Goal: Information Seeking & Learning: Learn about a topic

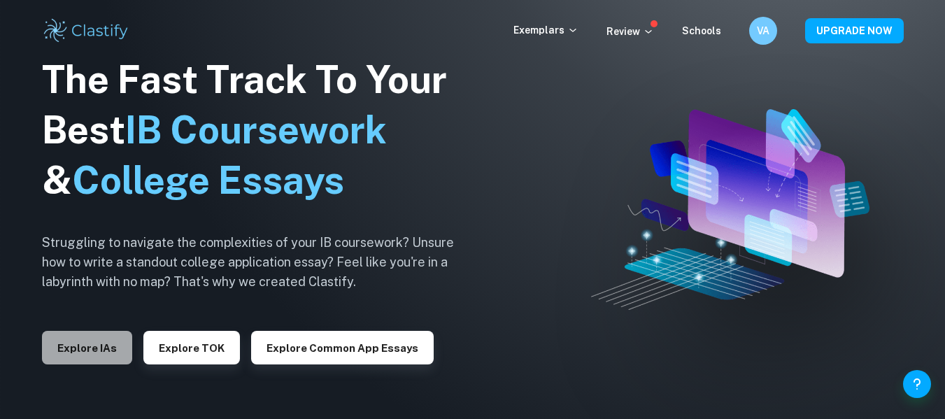
click at [101, 348] on button "Explore IAs" at bounding box center [87, 348] width 90 height 34
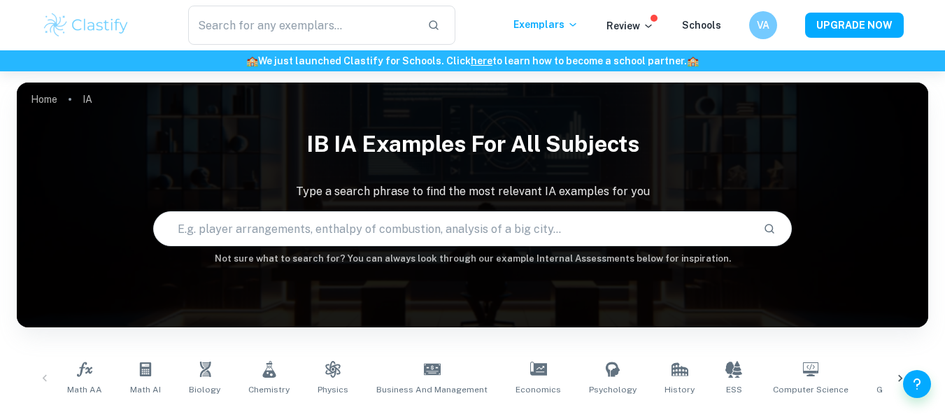
click at [45, 375] on div "Math AA Math AI Biology Chemistry Physics Business and Management Economics Psy…" at bounding box center [472, 378] width 889 height 46
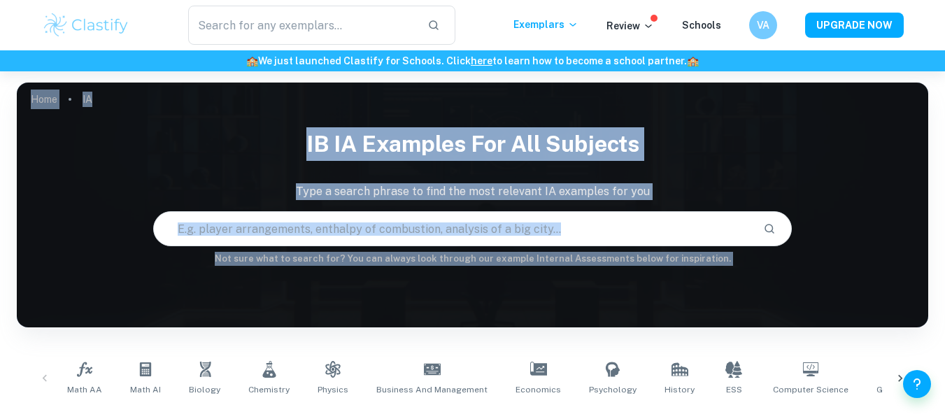
drag, startPoint x: 45, startPoint y: 380, endPoint x: 430, endPoint y: 311, distance: 390.8
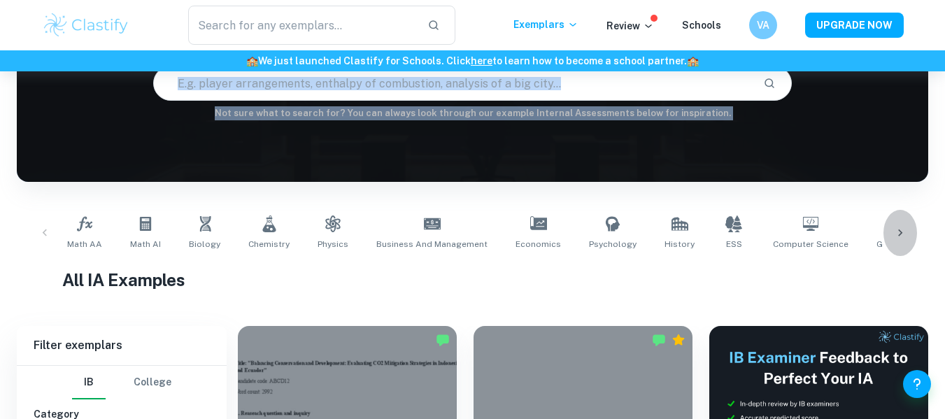
click at [897, 241] on div at bounding box center [900, 233] width 34 height 46
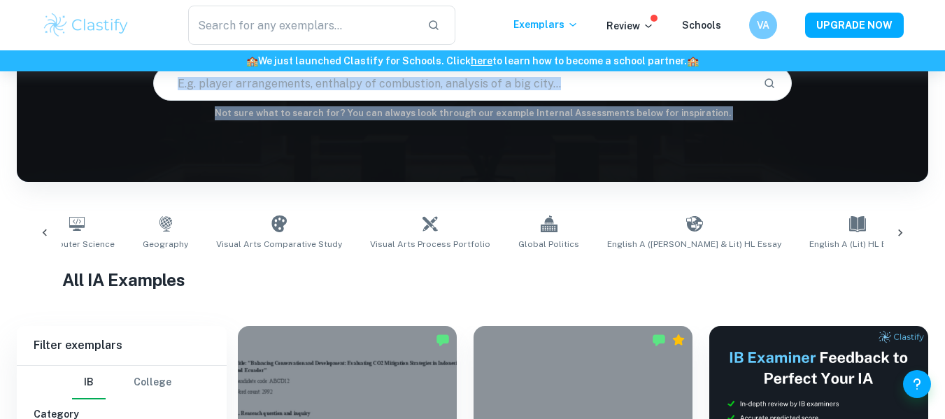
scroll to position [0, 758]
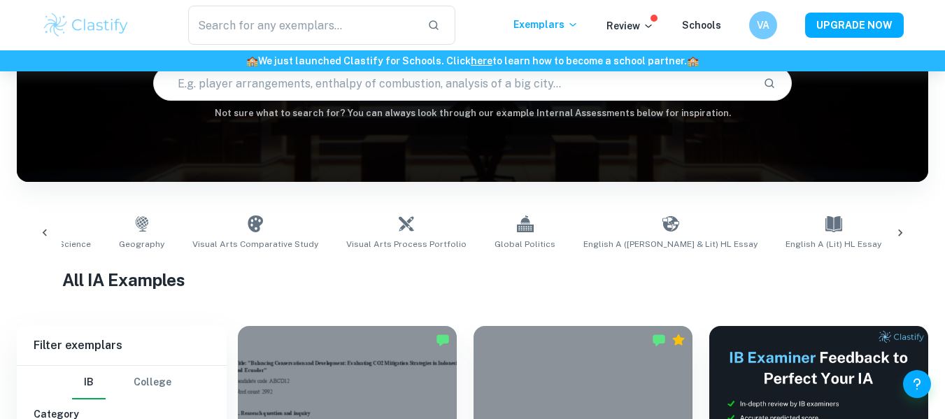
click at [780, 215] on link "English A (Lit) HL Essay" at bounding box center [833, 233] width 107 height 46
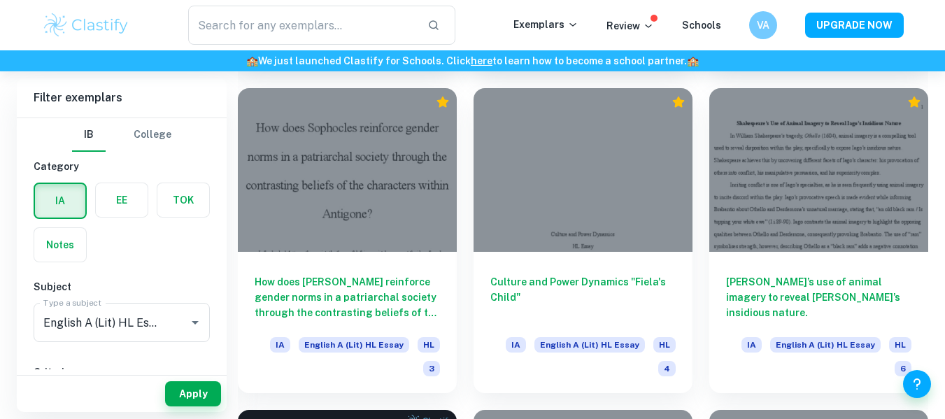
scroll to position [2022, 0]
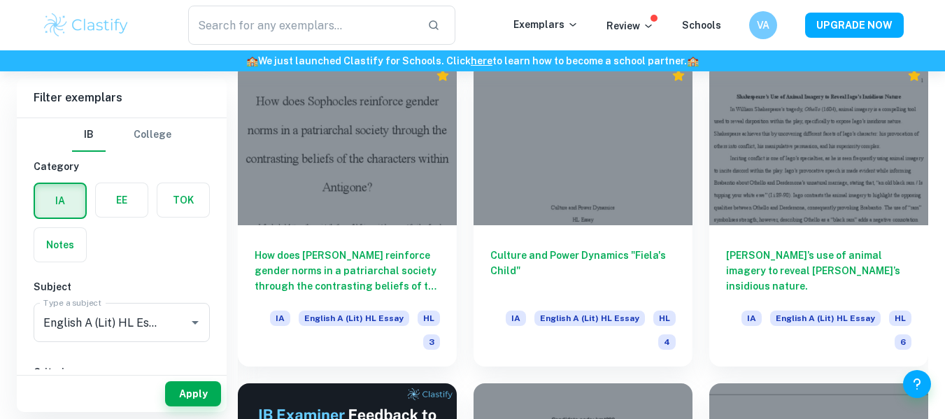
click at [828, 61] on h6 "🏫 We just launched Clastify for Schools. Click here to learn how to become a sc…" at bounding box center [472, 60] width 939 height 15
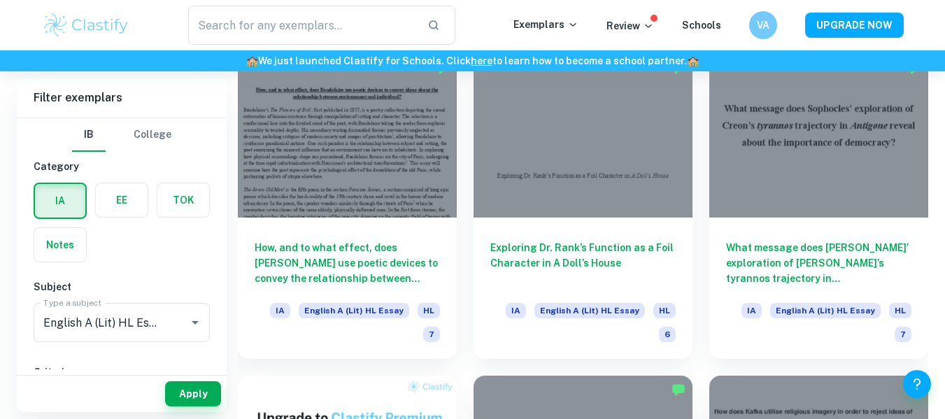
scroll to position [664, 0]
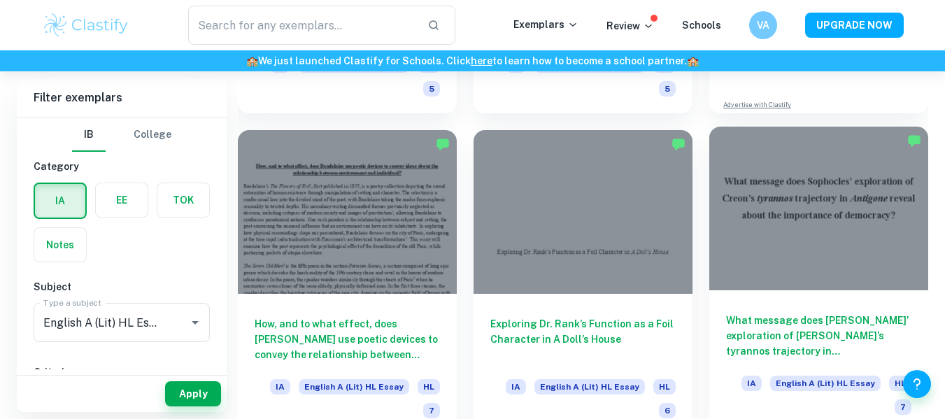
click at [879, 160] on div at bounding box center [818, 209] width 219 height 164
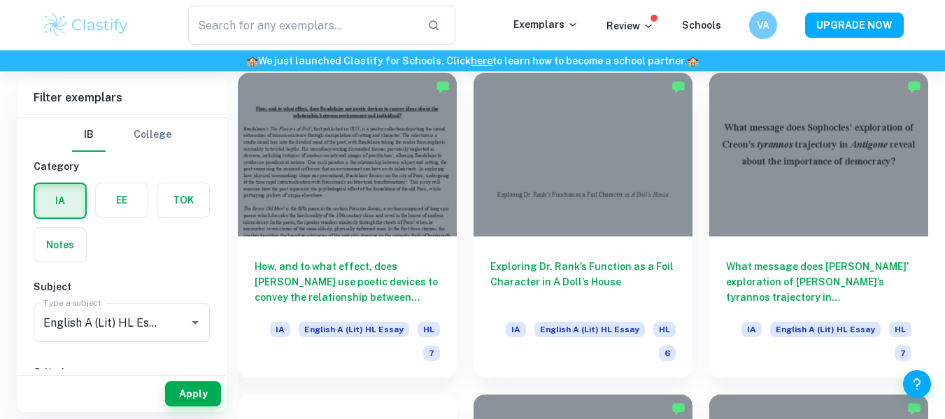
scroll to position [722, 0]
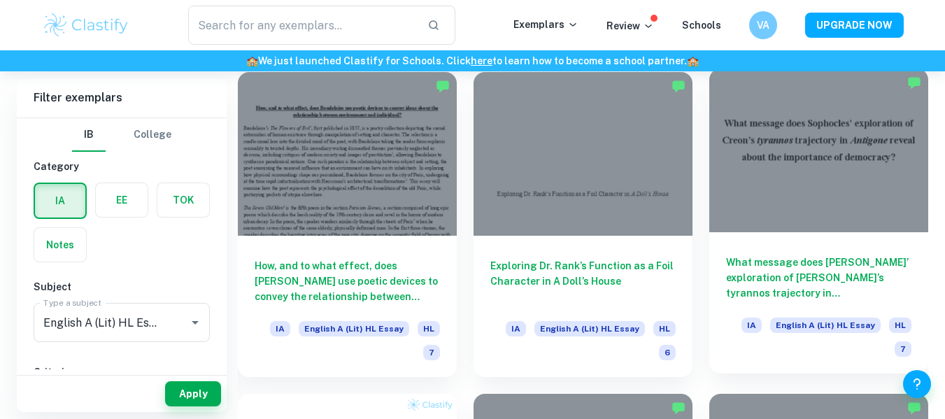
click at [814, 133] on div at bounding box center [818, 151] width 219 height 164
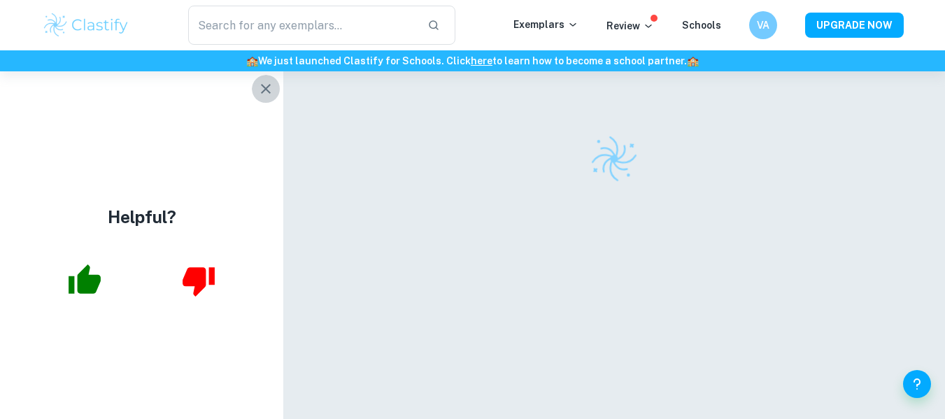
click at [271, 90] on icon "button" at bounding box center [265, 88] width 17 height 17
